Goal: Task Accomplishment & Management: Use online tool/utility

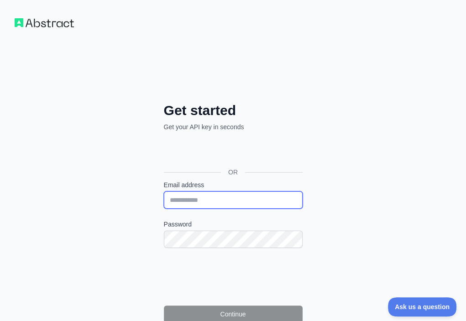
click at [164, 191] on input "Email address" at bounding box center [233, 199] width 139 height 17
paste input "**********"
type input "**********"
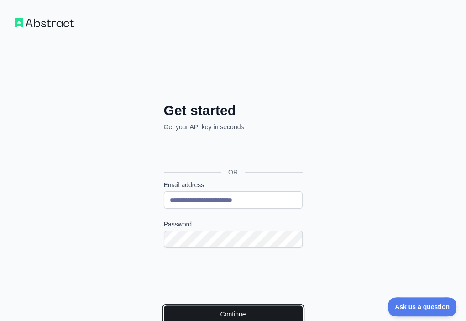
click at [170, 306] on button "Continue" at bounding box center [233, 314] width 139 height 17
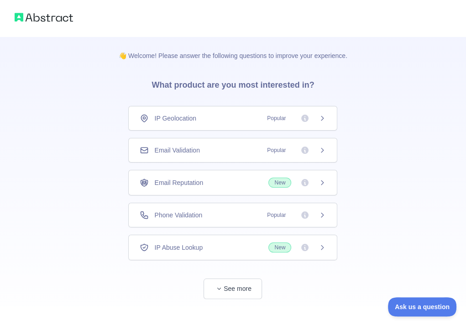
click at [234, 152] on div "Email Validation Popular" at bounding box center [233, 150] width 186 height 9
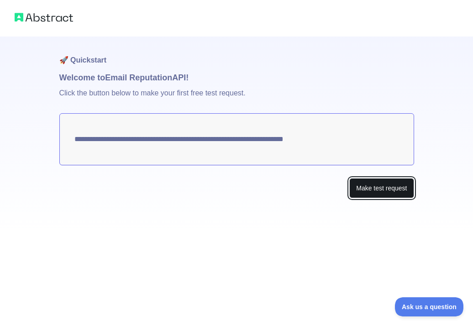
click at [371, 192] on button "Make test request" at bounding box center [381, 188] width 64 height 21
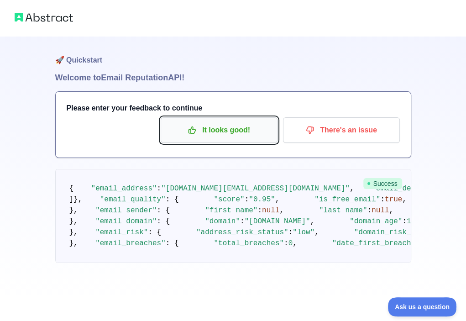
click at [217, 138] on p "It looks good!" at bounding box center [219, 130] width 103 height 16
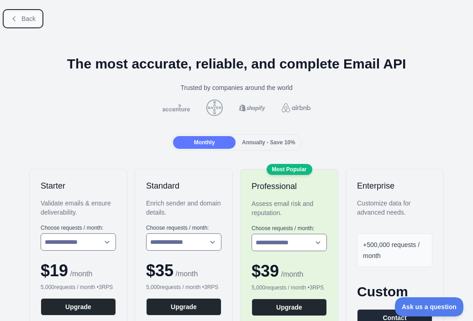
click at [26, 17] on span "Back" at bounding box center [28, 18] width 14 height 7
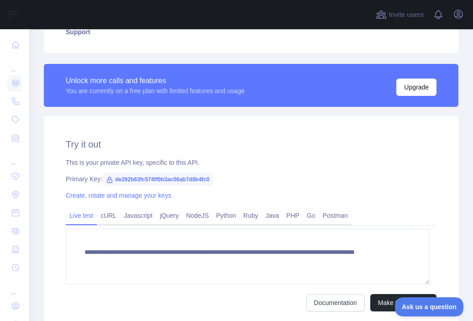
scroll to position [228, 0]
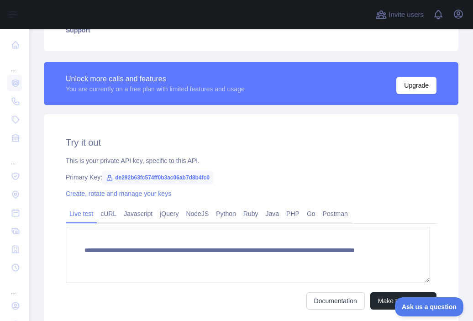
click at [185, 178] on span "de292b63fc574ff0b3ac06ab7d8b4fc0" at bounding box center [157, 178] width 111 height 14
copy span "de292b63fc574ff0b3ac06ab7d8b4fc0"
